Goal: Task Accomplishment & Management: Use online tool/utility

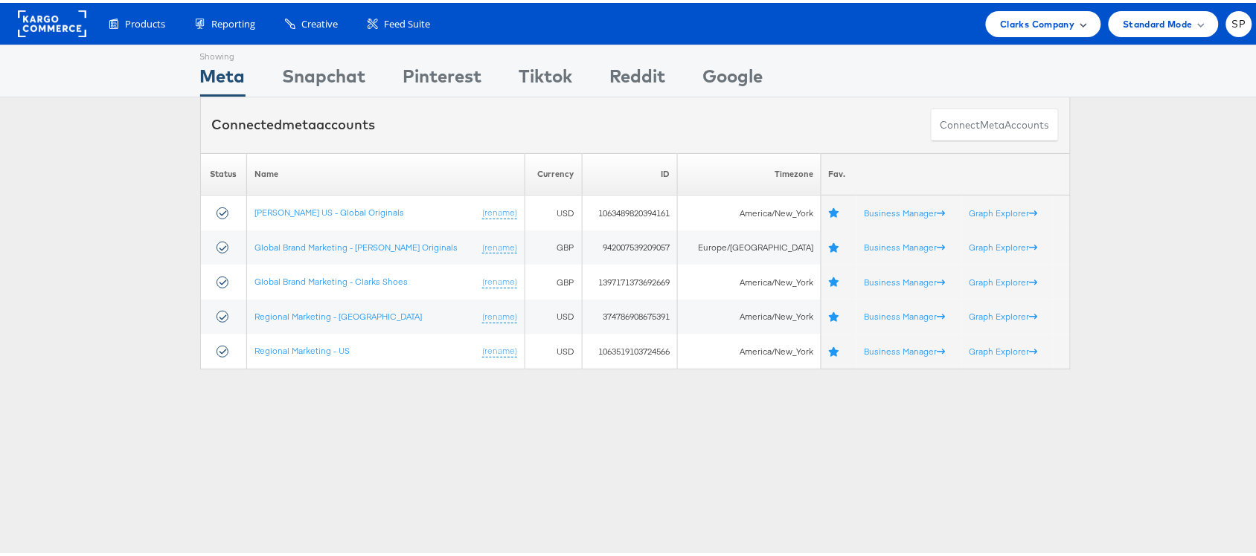
click at [1000, 16] on span "Clarks Company" at bounding box center [1037, 21] width 74 height 16
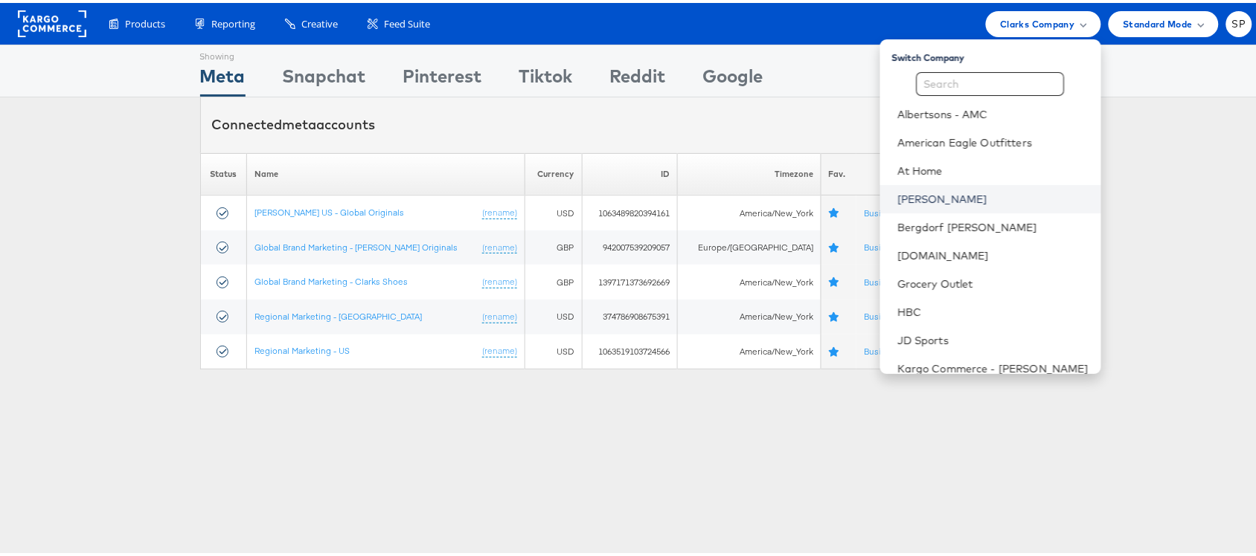
click at [898, 202] on link "Belk" at bounding box center [993, 196] width 191 height 15
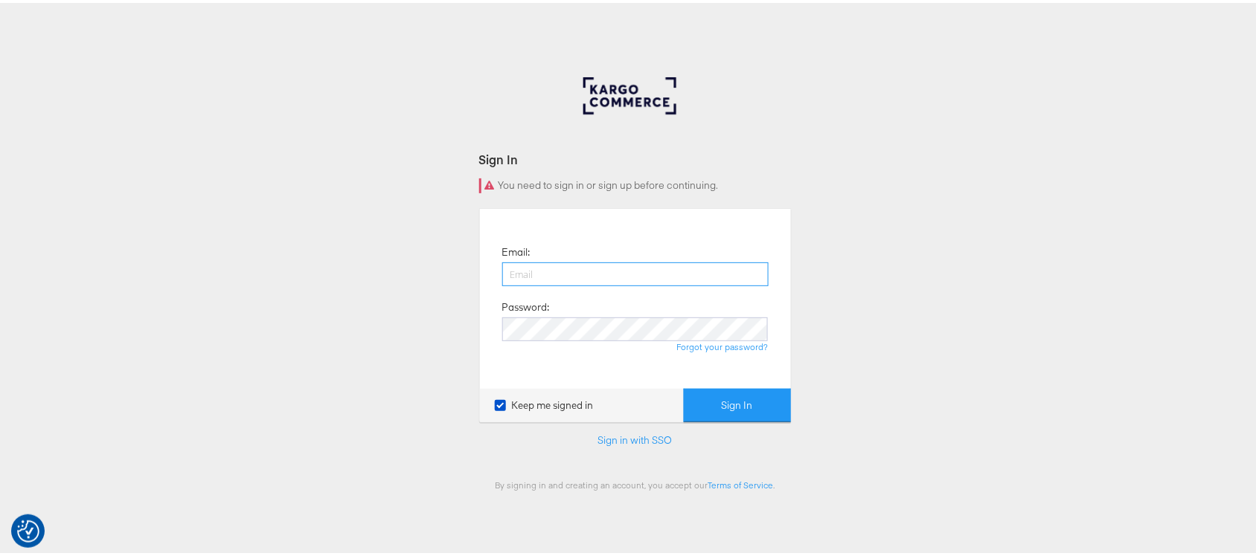
click at [645, 262] on input "email" at bounding box center [635, 272] width 266 height 24
type input "sanjana.pradhan@kargo.com"
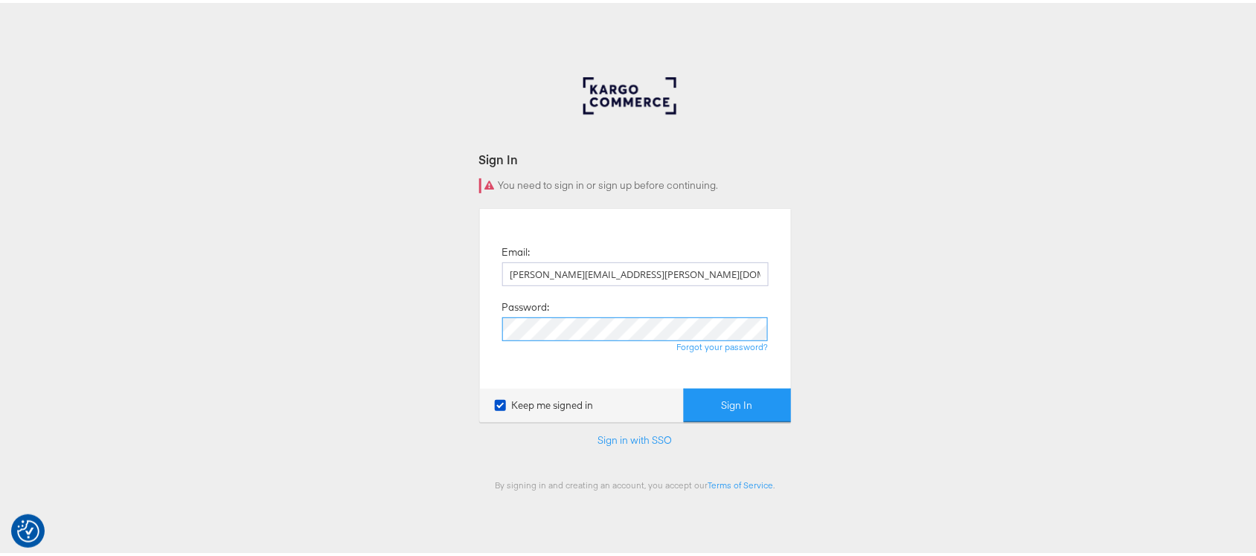
click at [684, 386] on button "Sign In" at bounding box center [737, 402] width 107 height 33
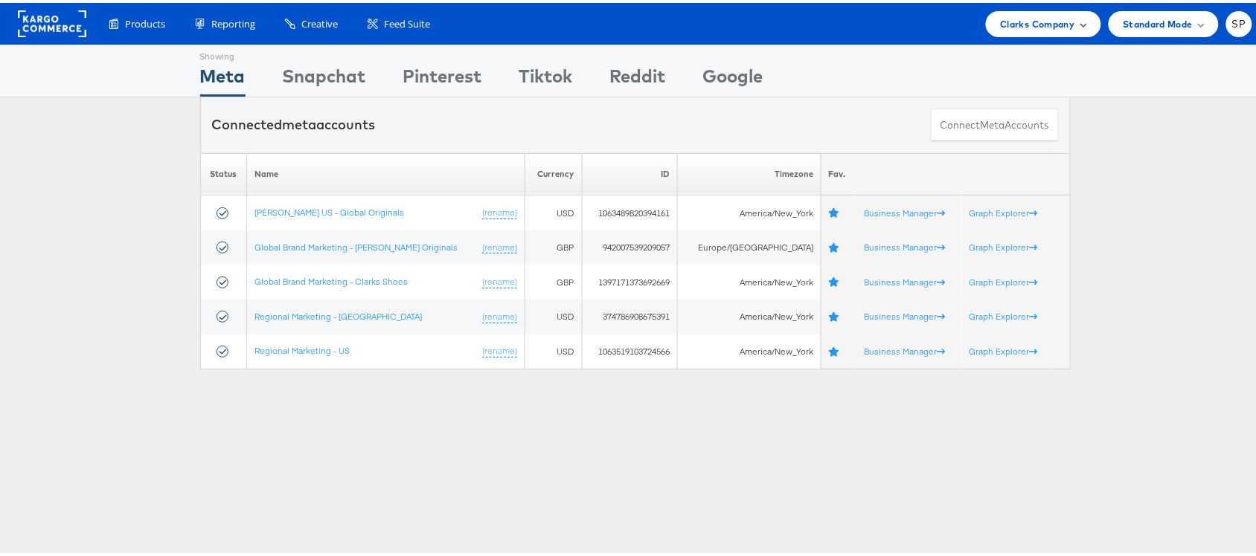
click at [1013, 22] on span "Clarks Company" at bounding box center [1037, 21] width 74 height 16
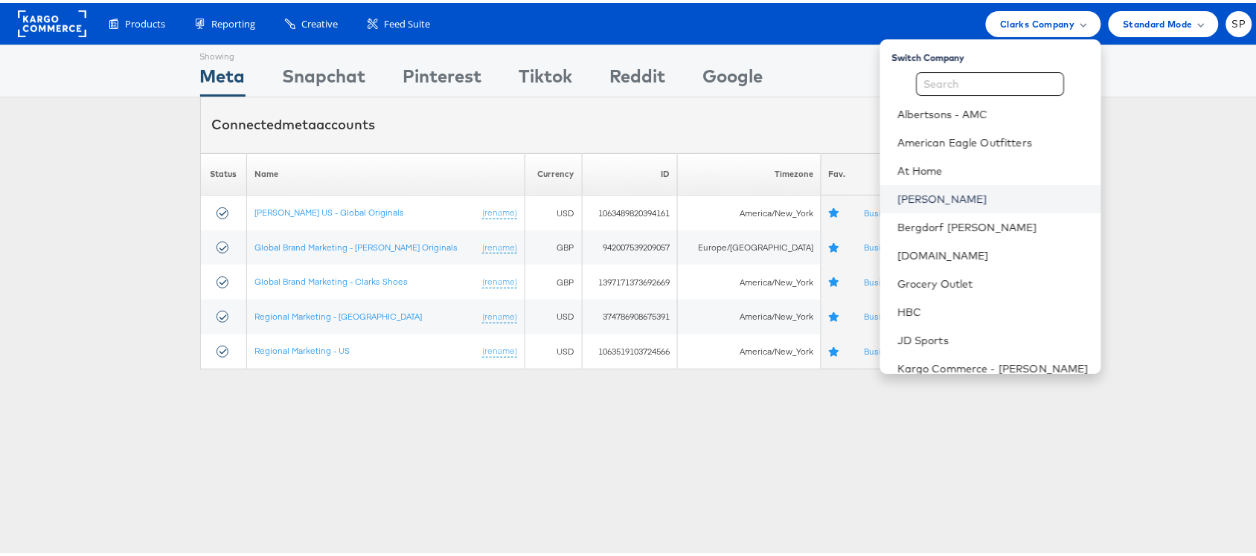
click at [899, 199] on link "[PERSON_NAME]" at bounding box center [993, 196] width 191 height 15
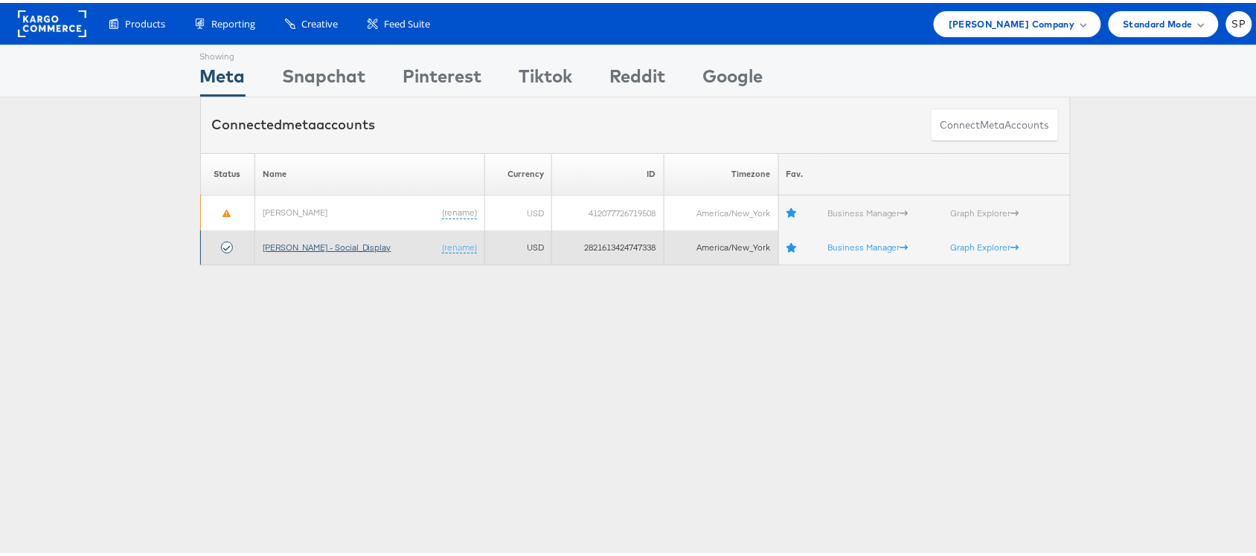
click at [326, 243] on link "Belk - Social_Display" at bounding box center [327, 244] width 129 height 11
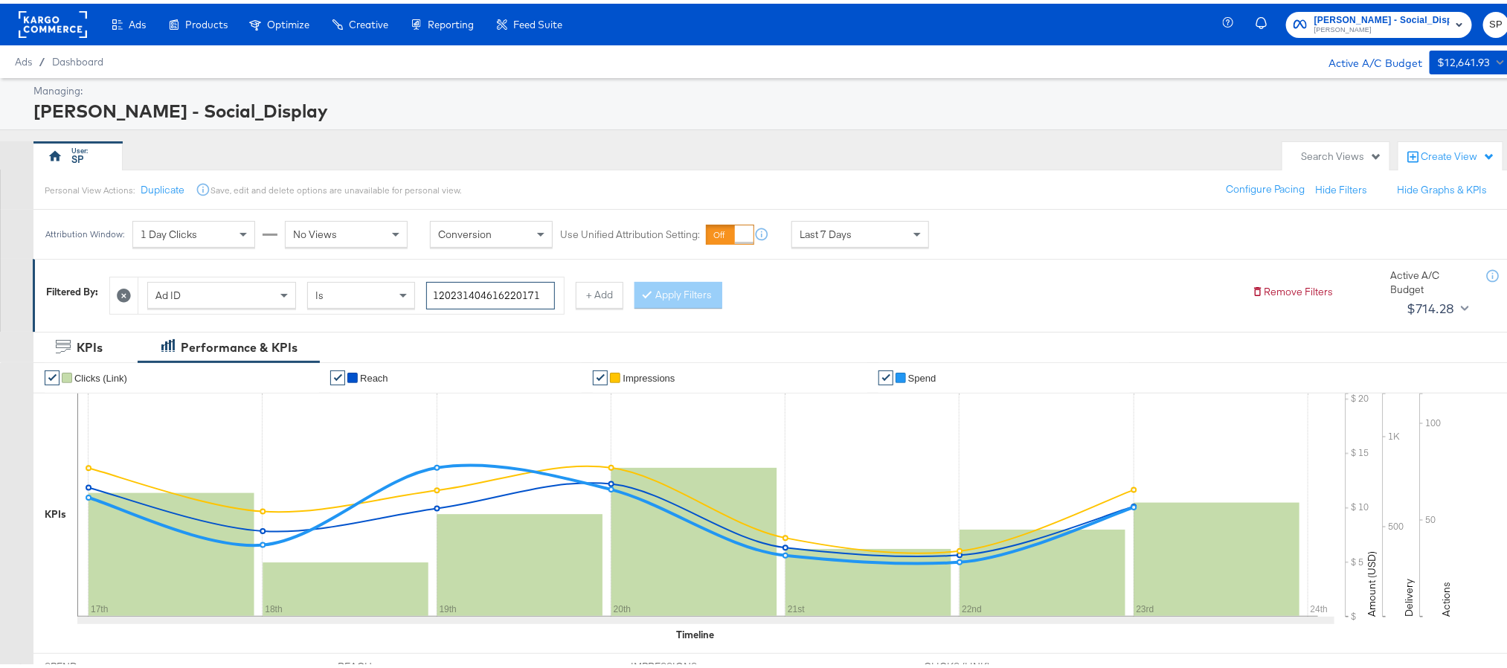
click at [515, 291] on input "120231404616220171" at bounding box center [490, 292] width 129 height 28
paste input "120231402304190171"
paste input "230419"
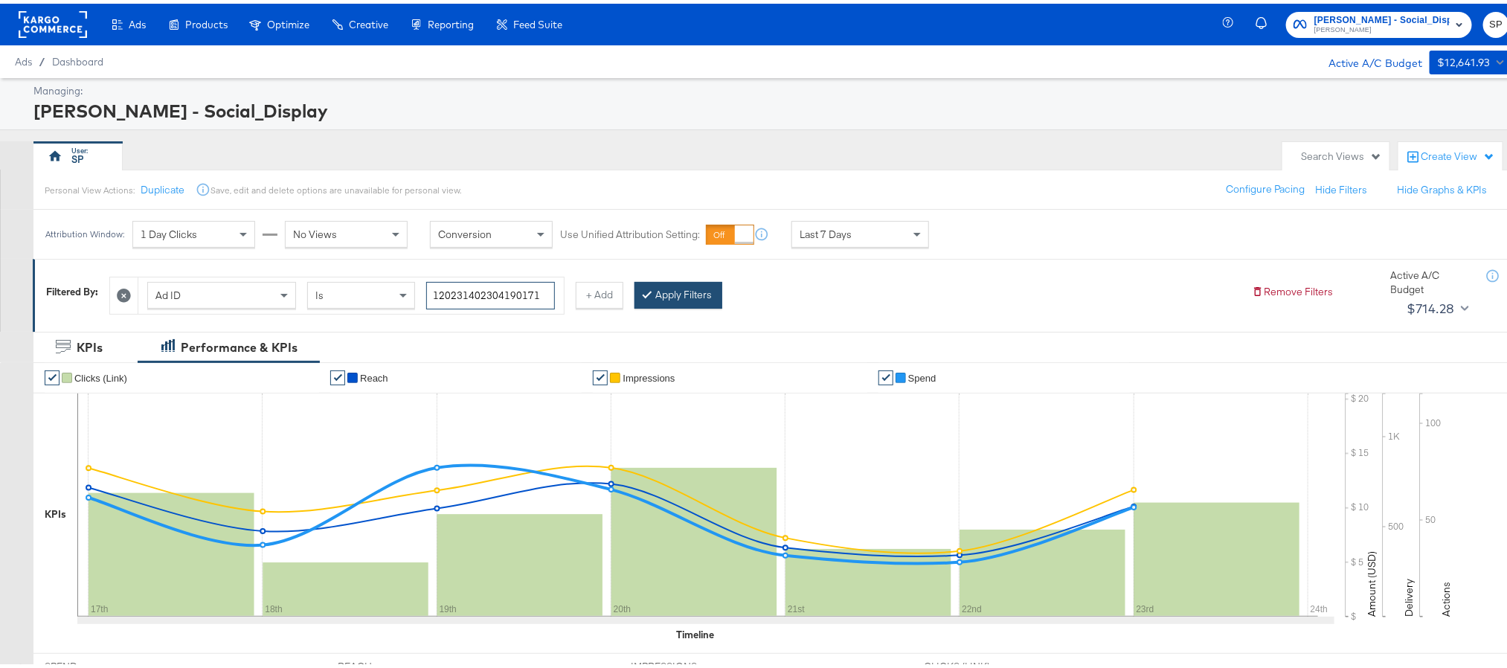
type input "120231402304190171"
click at [693, 298] on button "Apply Filters" at bounding box center [679, 291] width 88 height 27
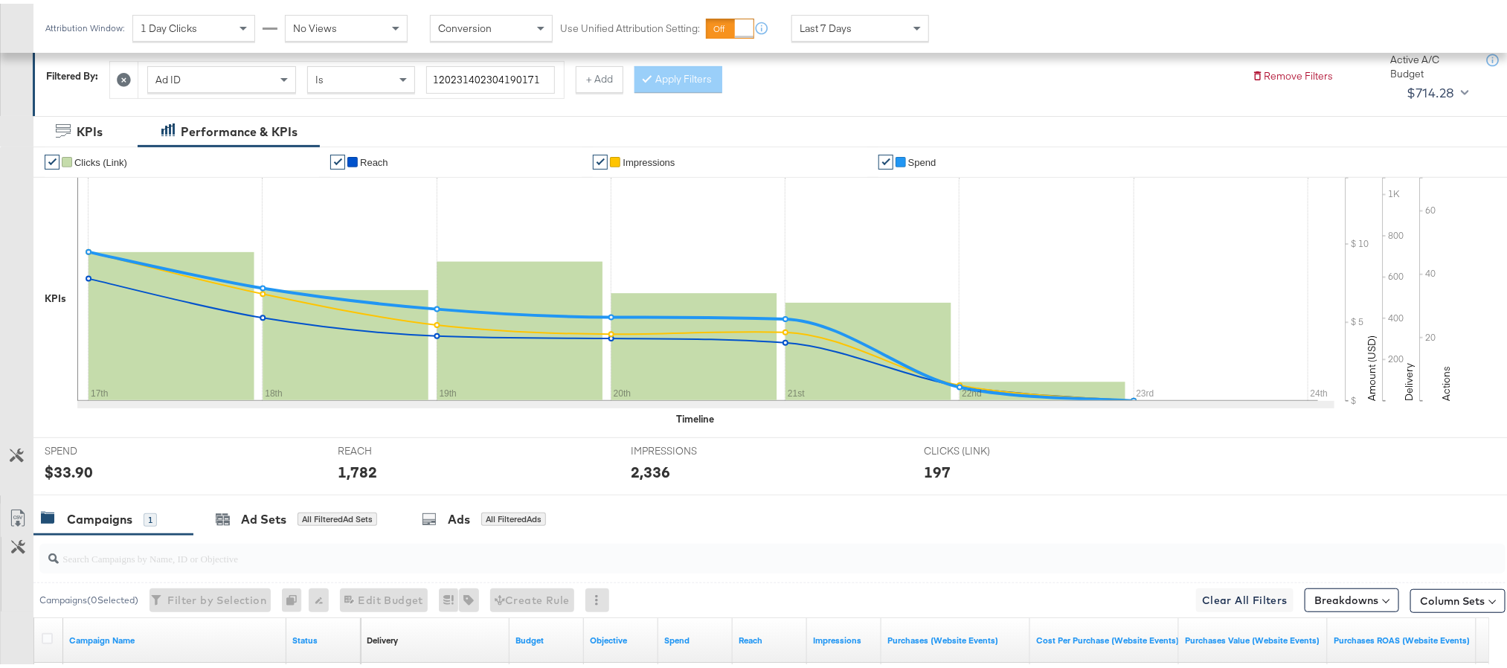
scroll to position [409, 0]
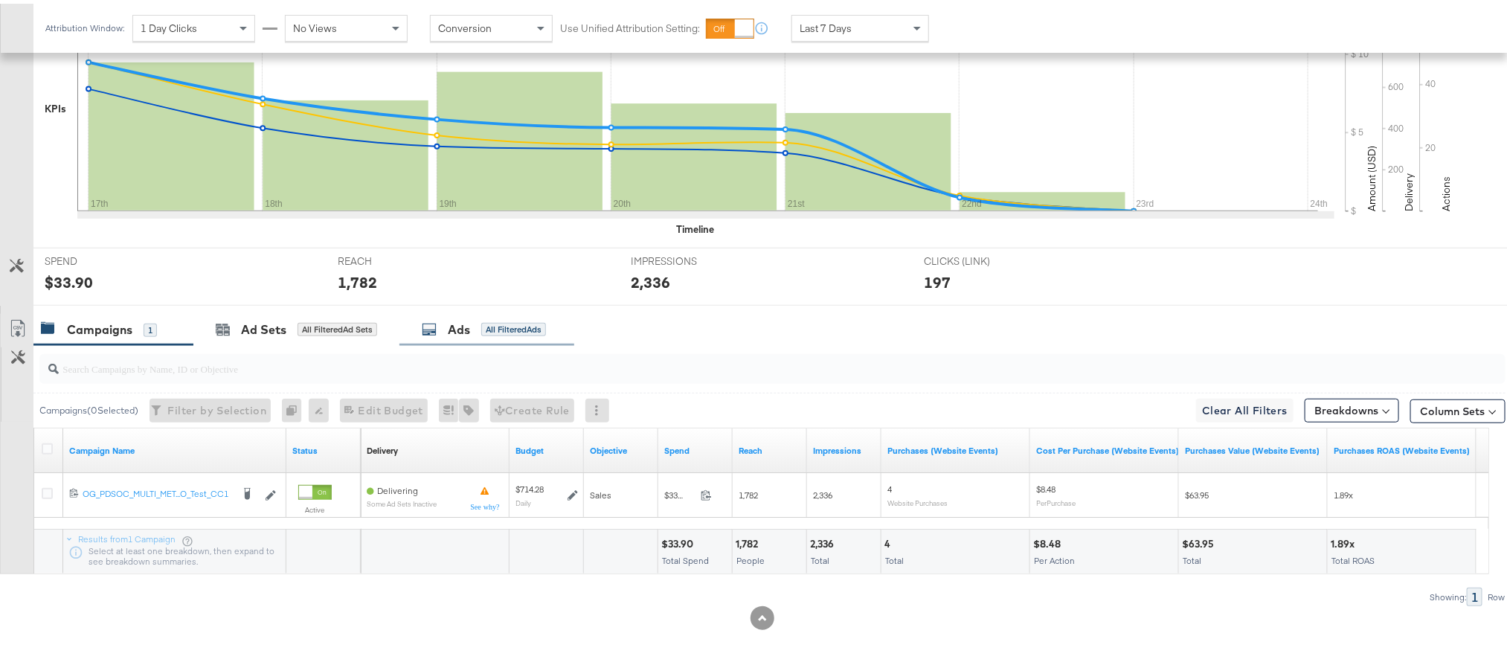
click at [467, 333] on div "Ads" at bounding box center [459, 326] width 22 height 17
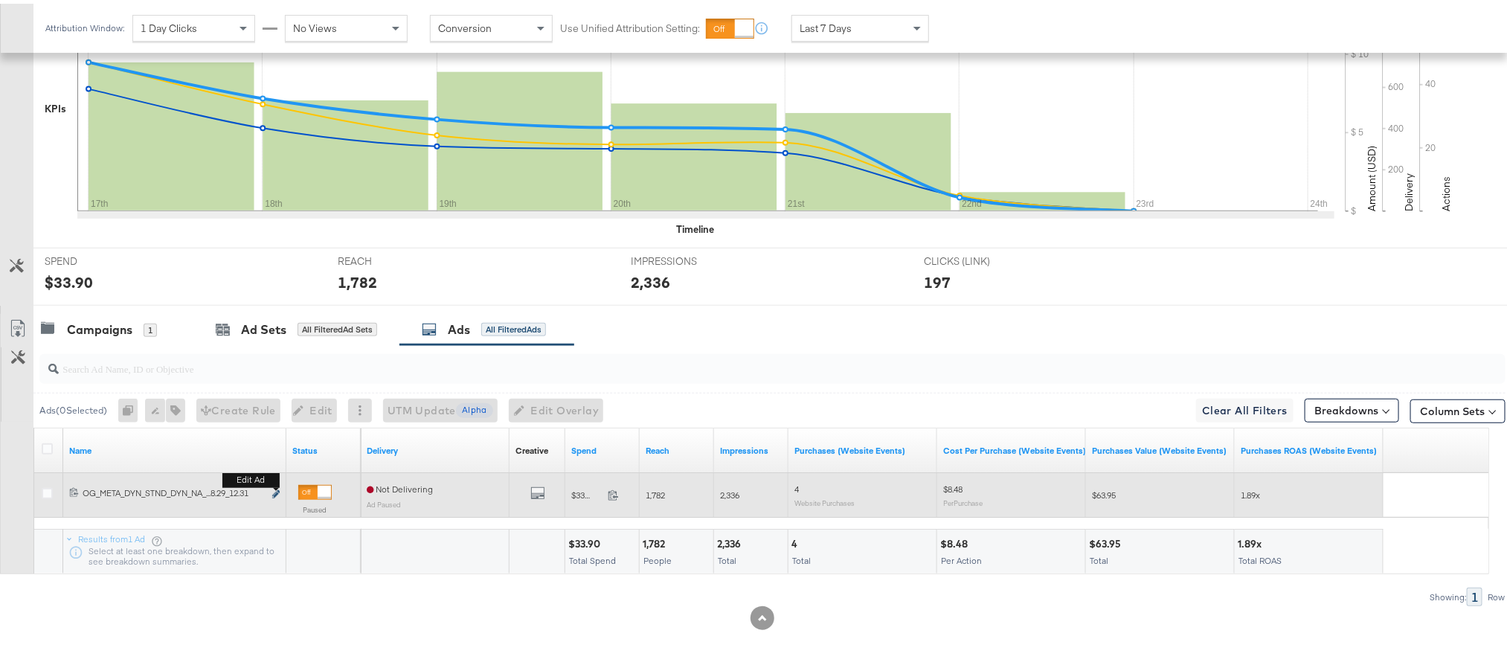
click at [274, 493] on icon "link" at bounding box center [275, 490] width 7 height 8
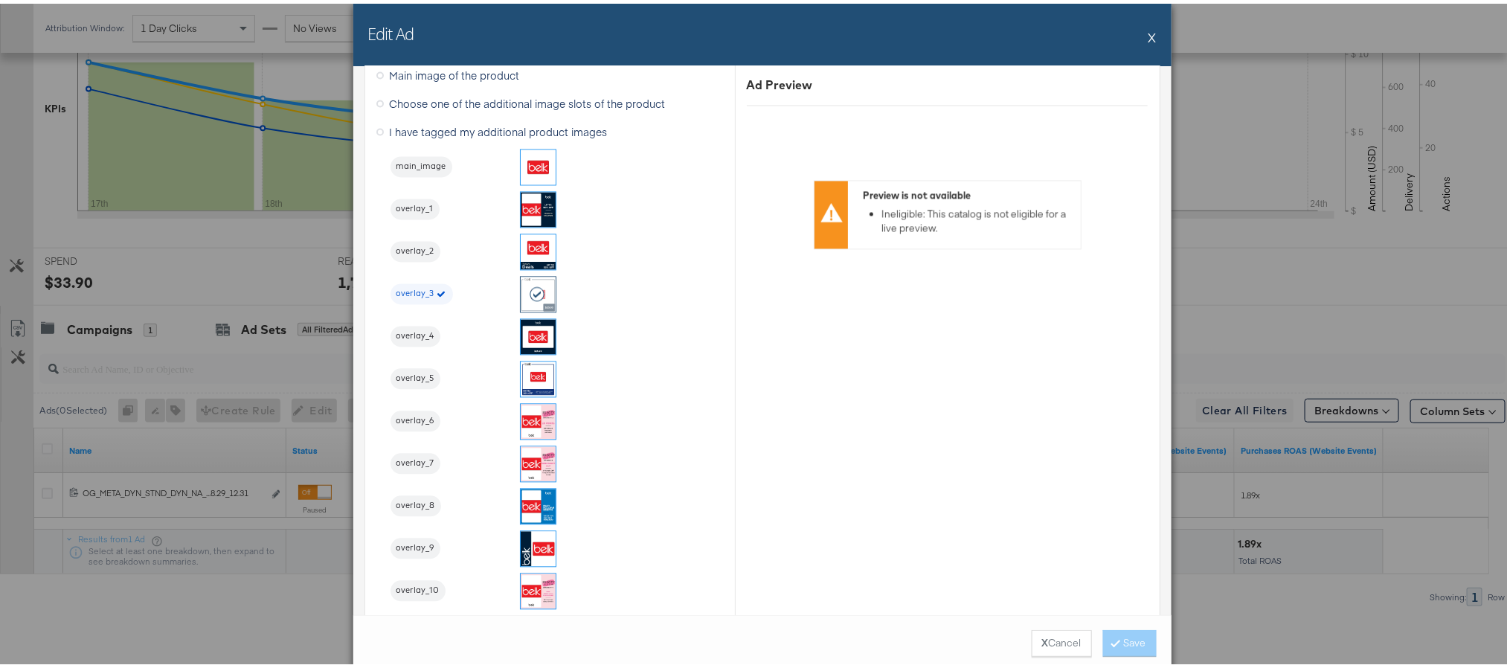
scroll to position [1584, 0]
click at [1148, 30] on button "X" at bounding box center [1152, 34] width 8 height 30
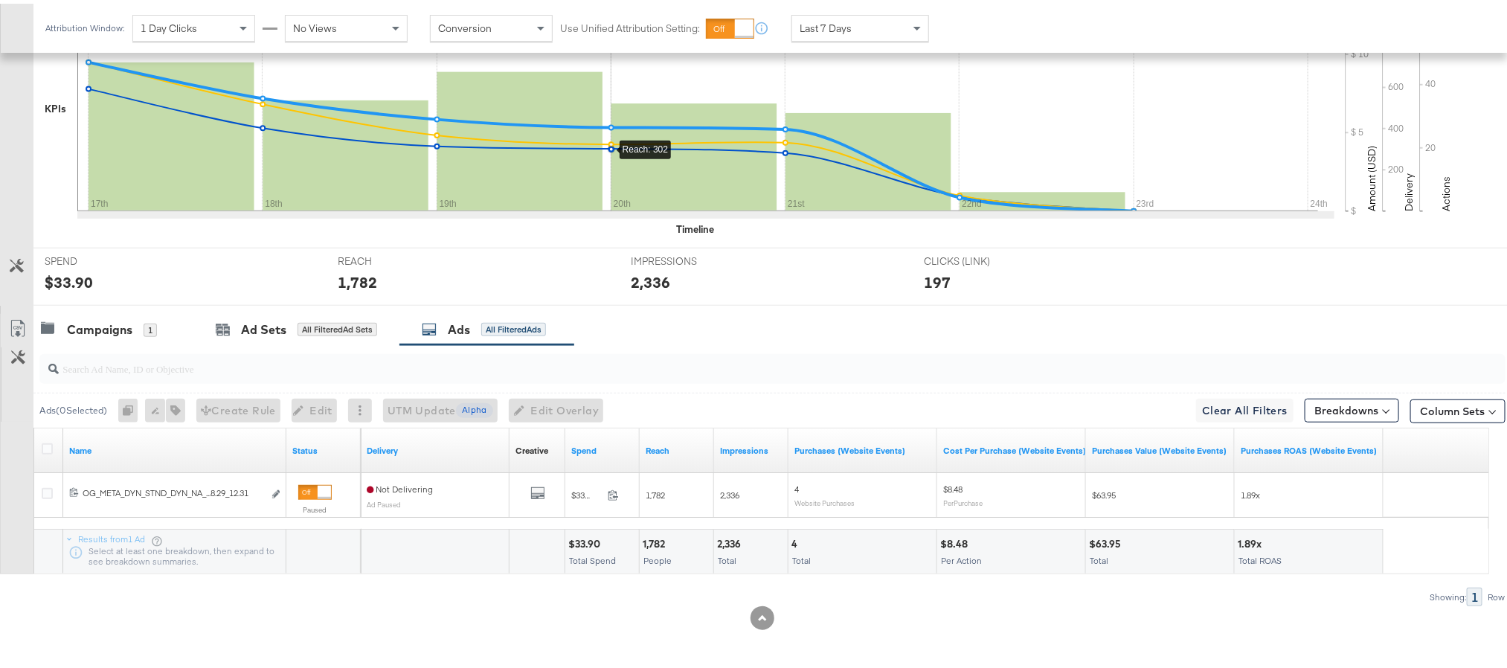
scroll to position [0, 0]
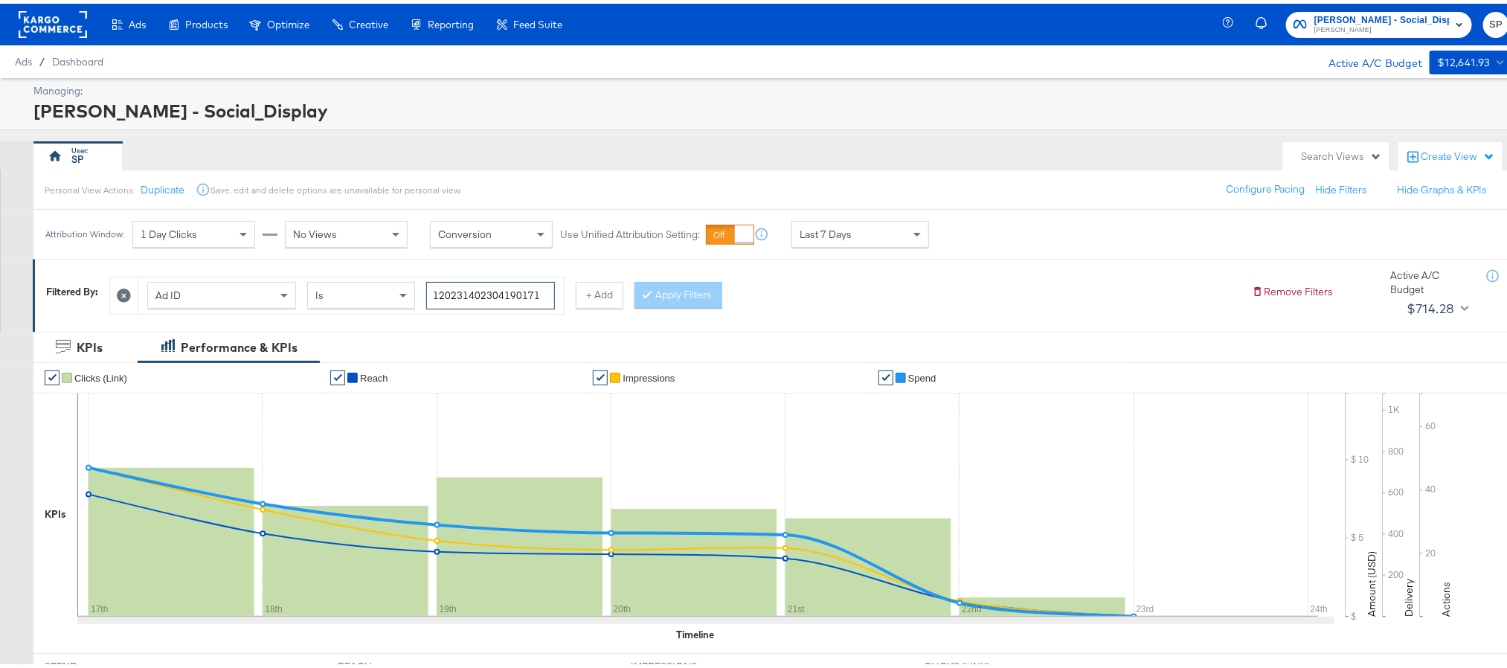
click at [509, 290] on input "120231402304190171" at bounding box center [490, 292] width 129 height 28
paste input "6"
type input "120231402304160171"
click at [690, 300] on button "Apply Filters" at bounding box center [679, 291] width 88 height 27
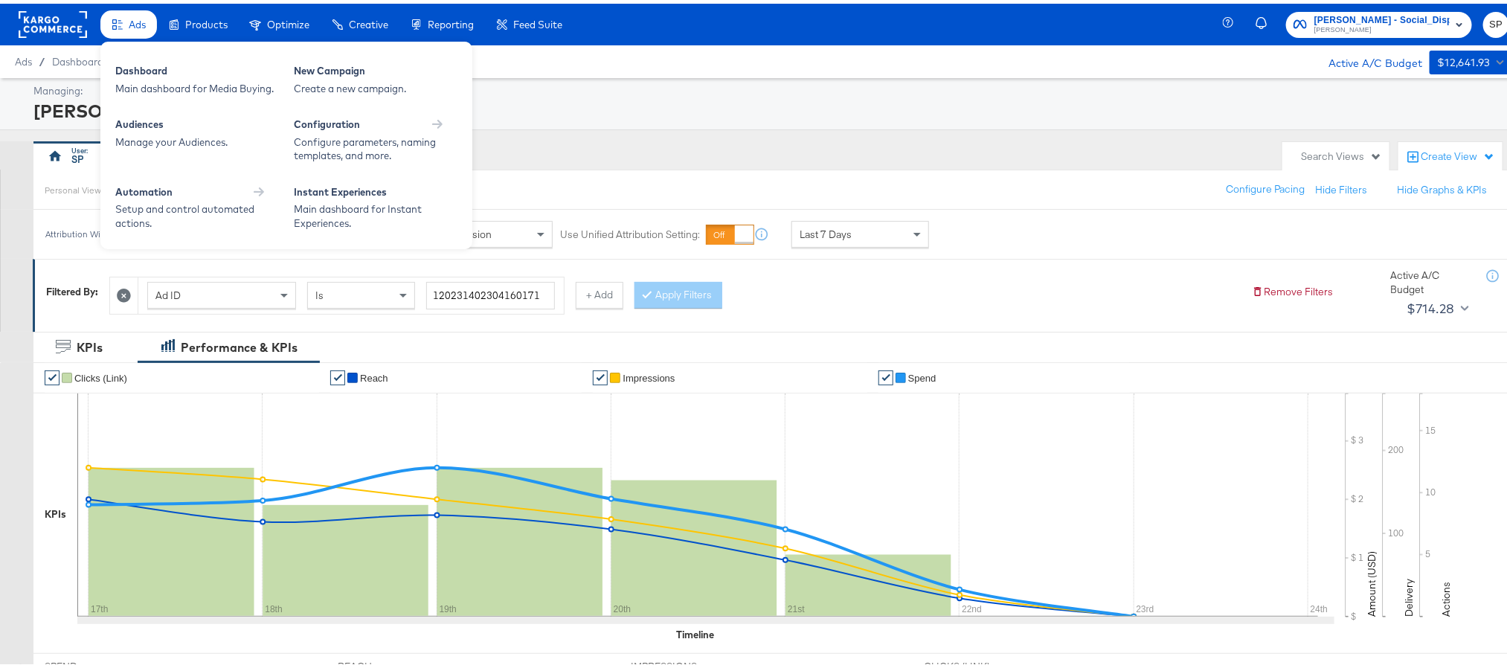
scroll to position [409, 0]
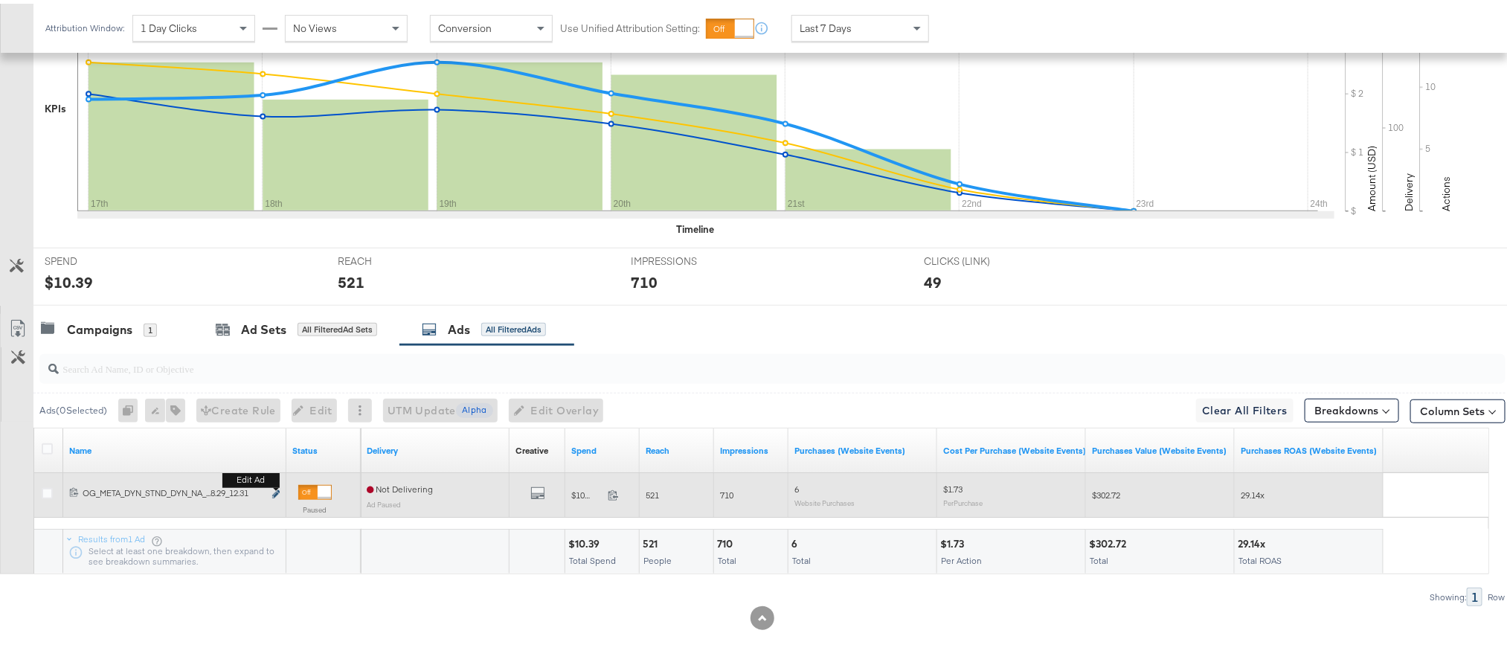
click at [274, 492] on icon "link" at bounding box center [275, 490] width 7 height 8
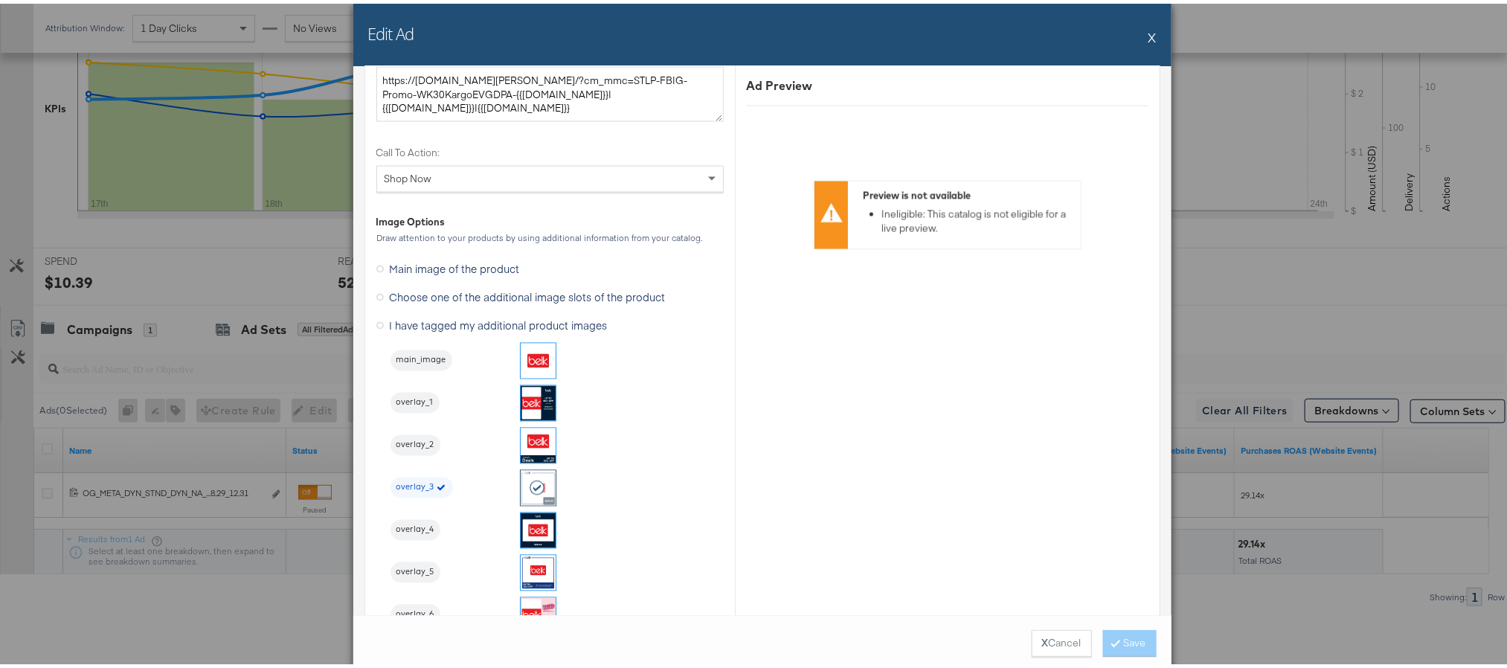
scroll to position [1392, 0]
click at [1148, 32] on button "X" at bounding box center [1152, 34] width 8 height 30
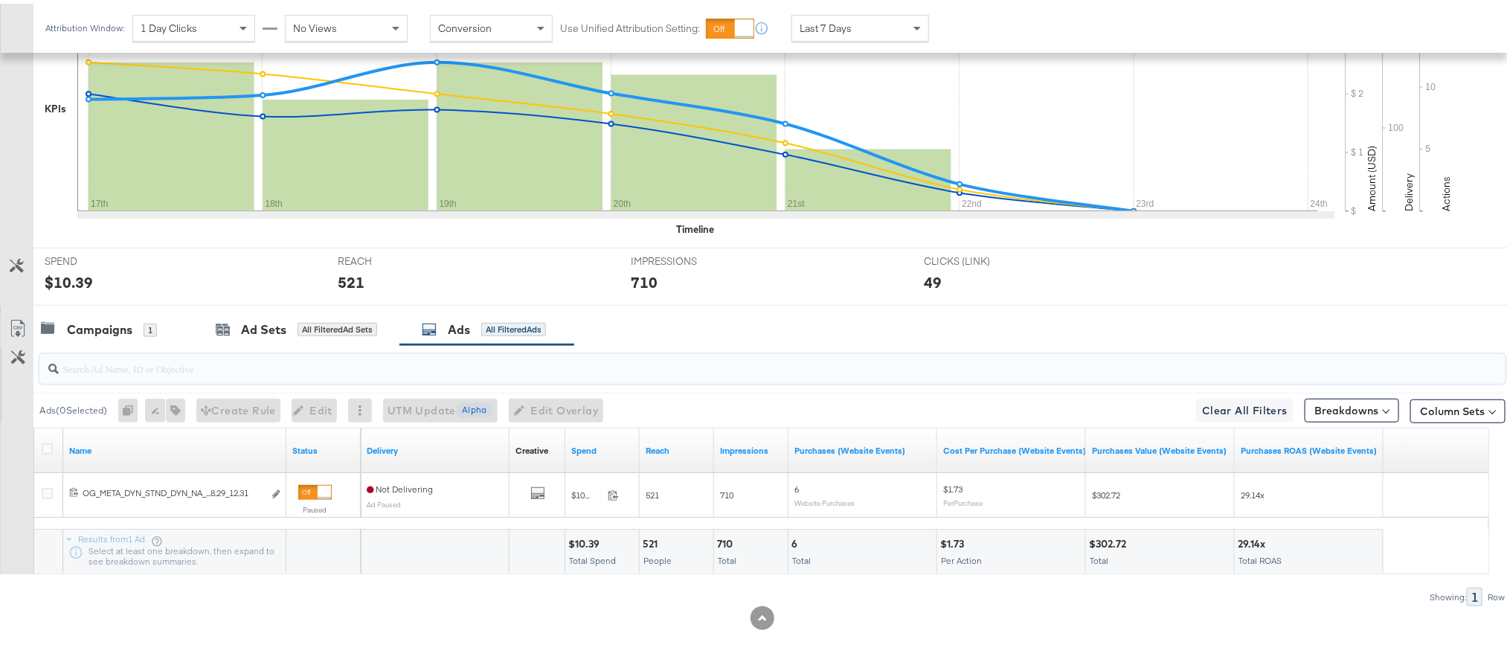
click at [373, 362] on input "search" at bounding box center [714, 358] width 1311 height 29
paste input "120231404616220171"
type input "120231404616220171"
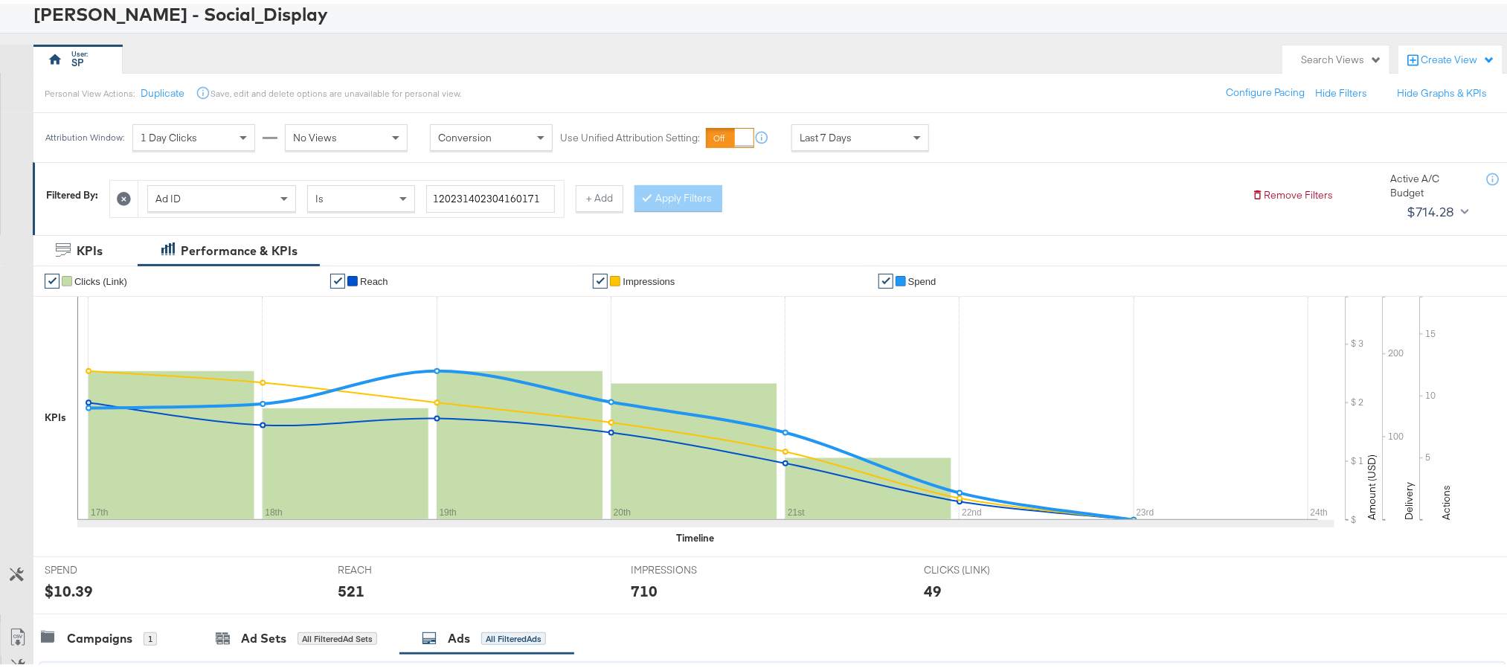
scroll to position [96, 0]
click at [495, 202] on input "120231402304160171" at bounding box center [490, 196] width 129 height 28
paste input "461622"
type input "120231404616220171"
click at [701, 186] on button "Apply Filters" at bounding box center [679, 195] width 88 height 27
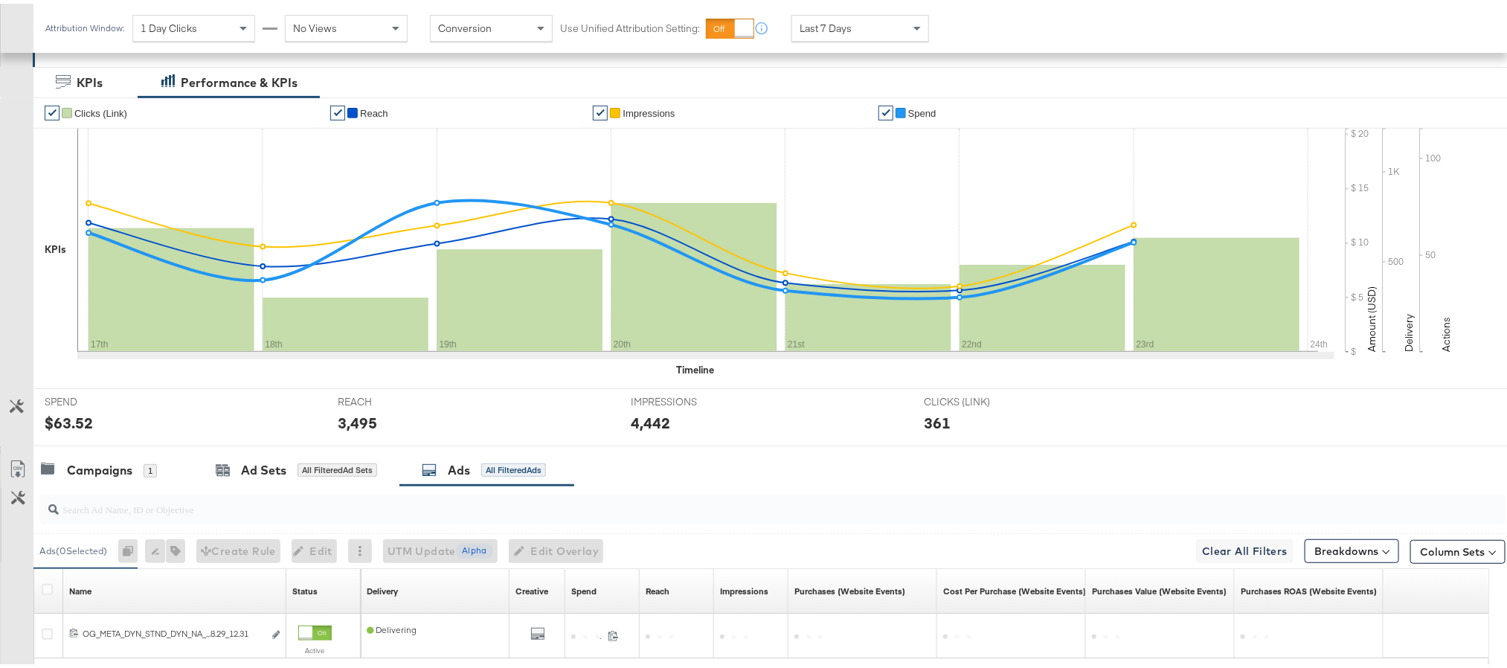
scroll to position [283, 0]
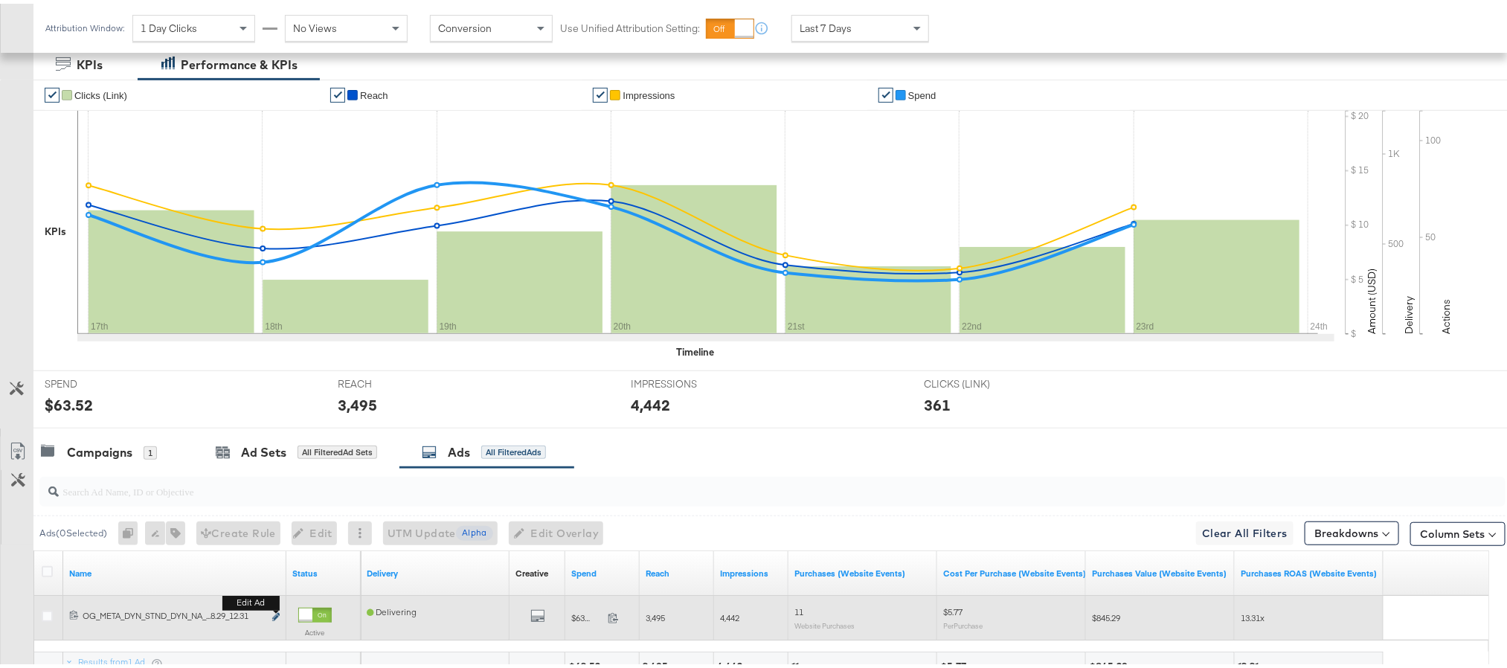
click at [275, 556] on icon "link" at bounding box center [275, 613] width 7 height 8
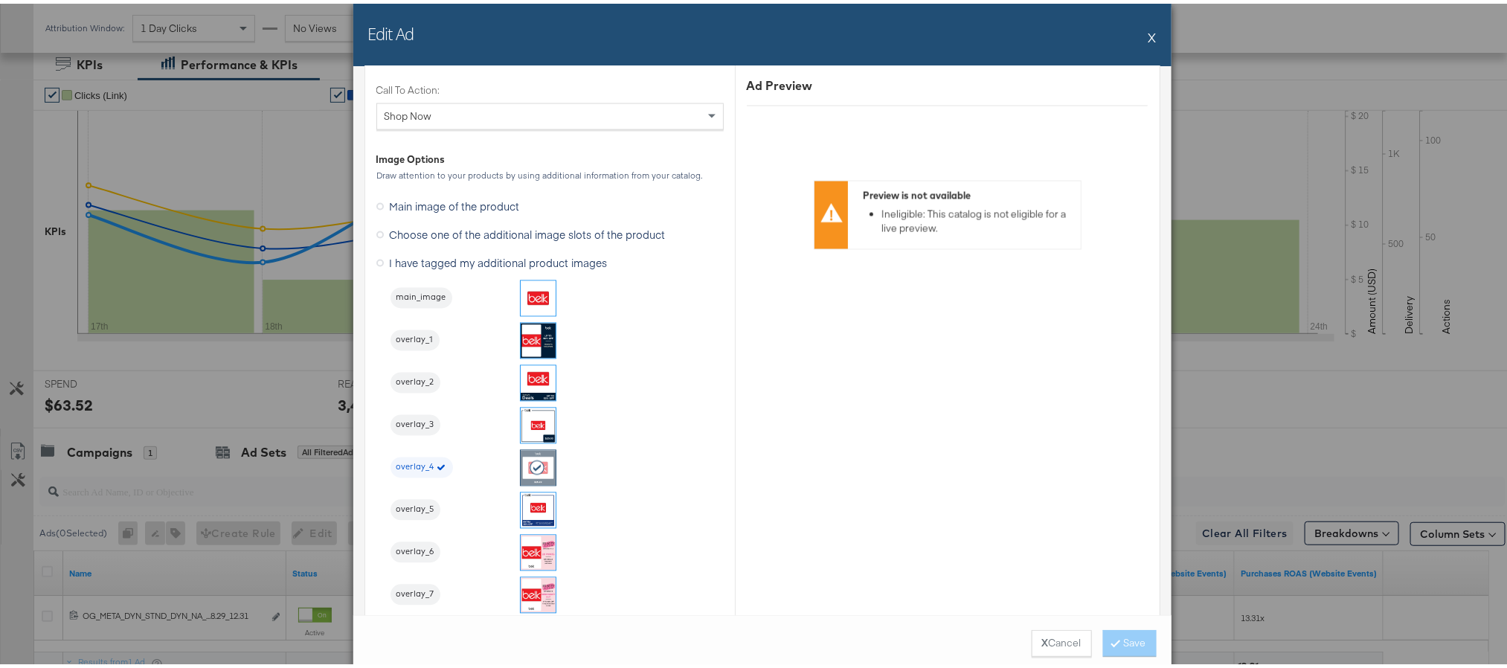
scroll to position [1455, 0]
click at [1139, 36] on div "Edit Ad X" at bounding box center [762, 31] width 818 height 62
click at [1148, 36] on button "X" at bounding box center [1152, 34] width 8 height 30
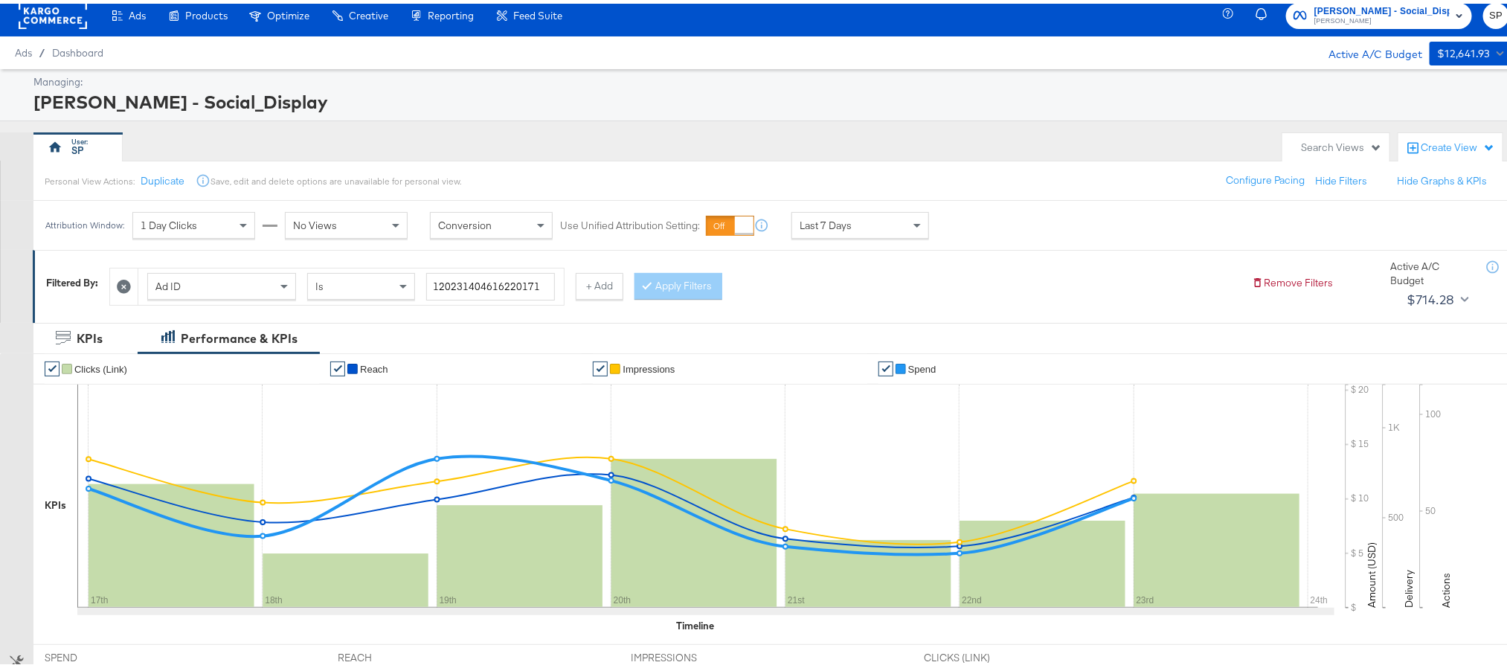
scroll to position [7, 0]
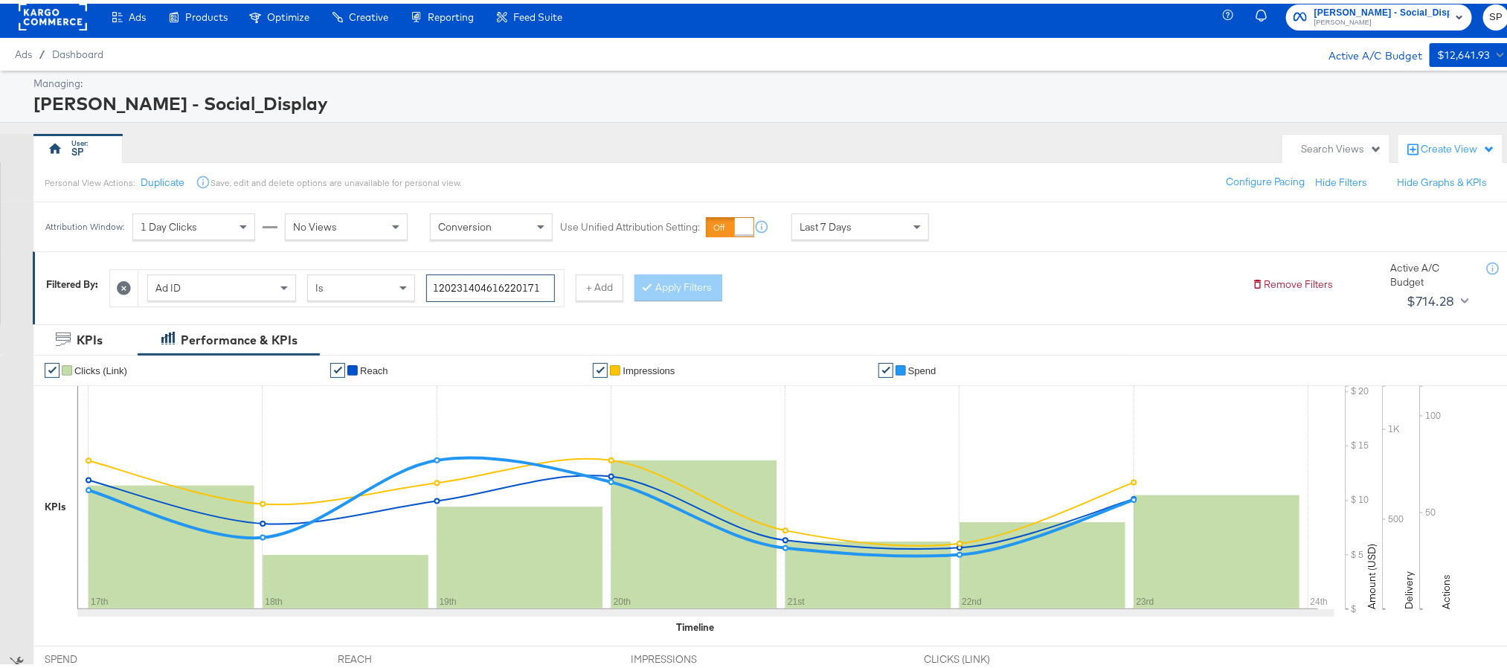
click at [491, 286] on input "120231404616220171" at bounding box center [490, 285] width 129 height 28
paste input "0"
type input "120231404616200171"
click at [649, 284] on icon at bounding box center [647, 282] width 4 height 9
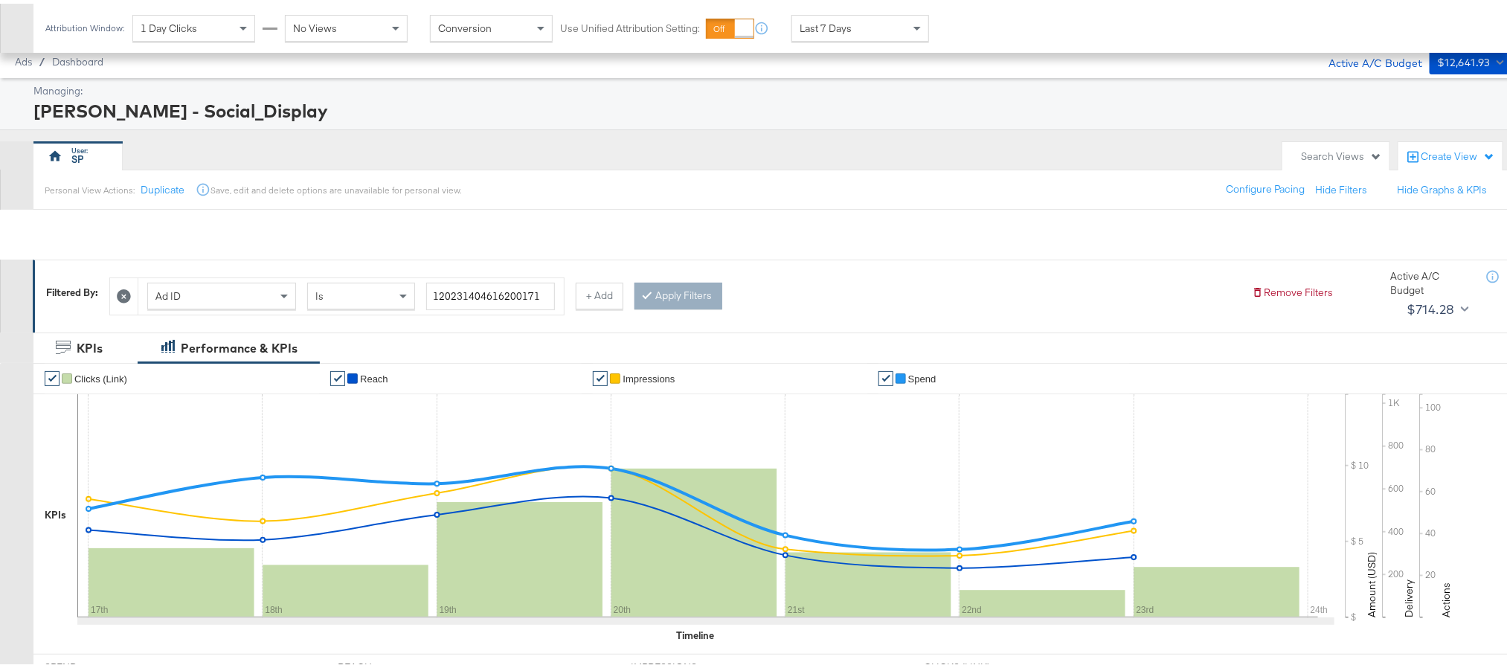
scroll to position [409, 0]
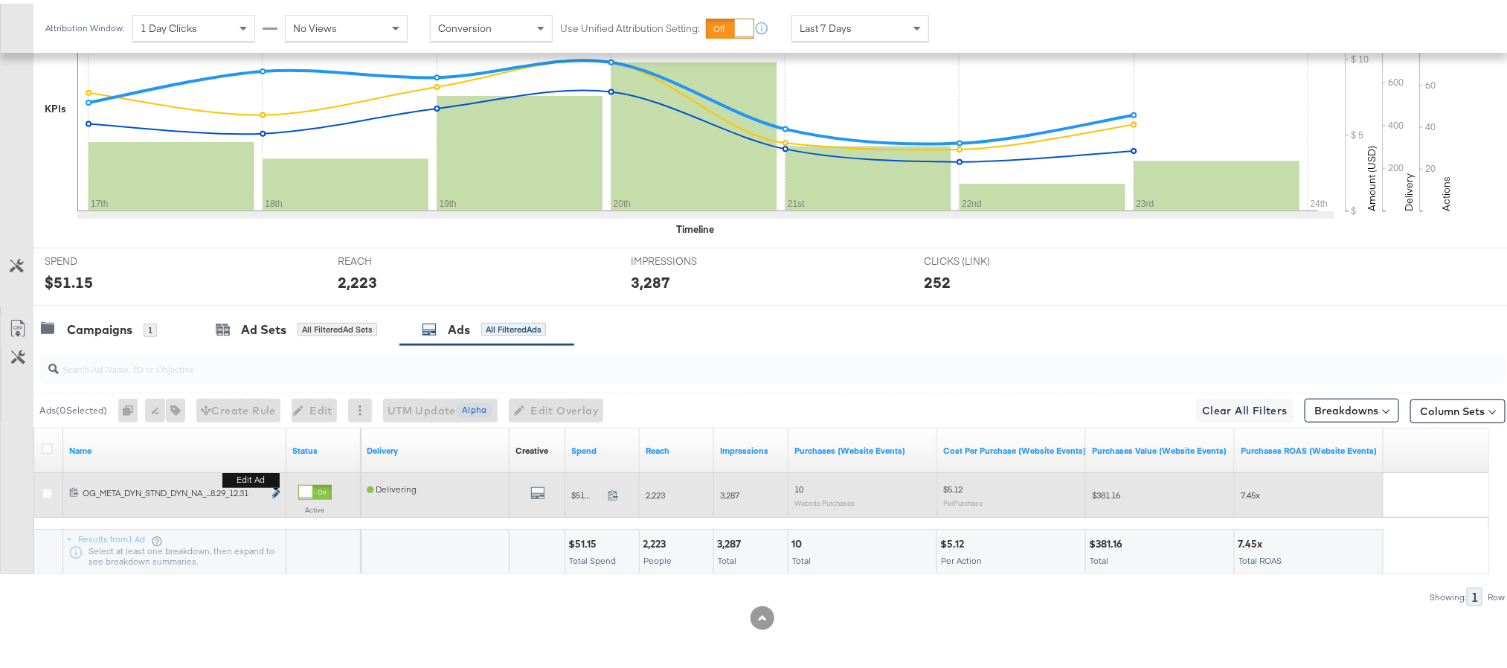
click at [277, 489] on icon "link" at bounding box center [275, 490] width 7 height 8
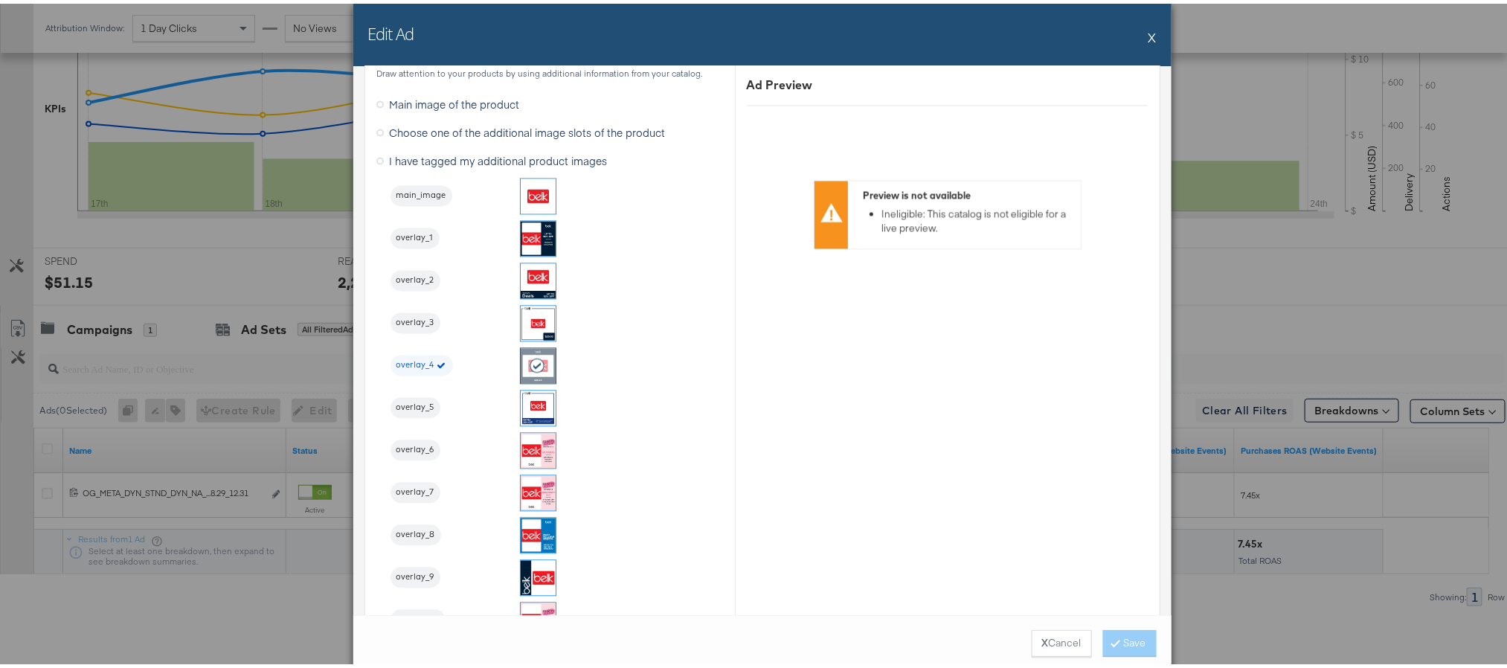
scroll to position [1556, 0]
